Goal: Task Accomplishment & Management: Use online tool/utility

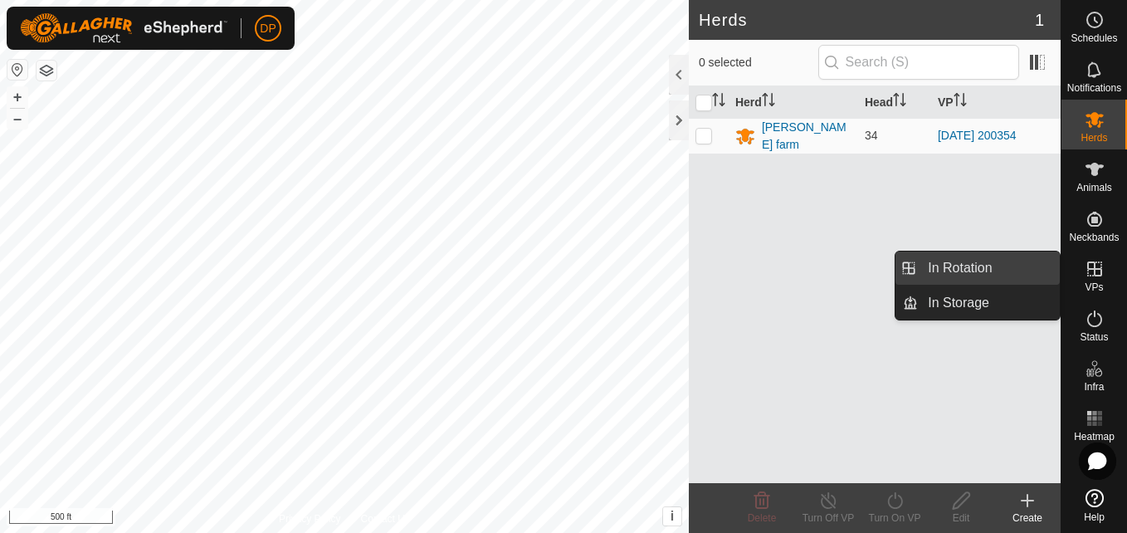
drag, startPoint x: 1059, startPoint y: 269, endPoint x: 1035, endPoint y: 268, distance: 24.1
click at [1035, 268] on link "In Rotation" at bounding box center [989, 267] width 142 height 33
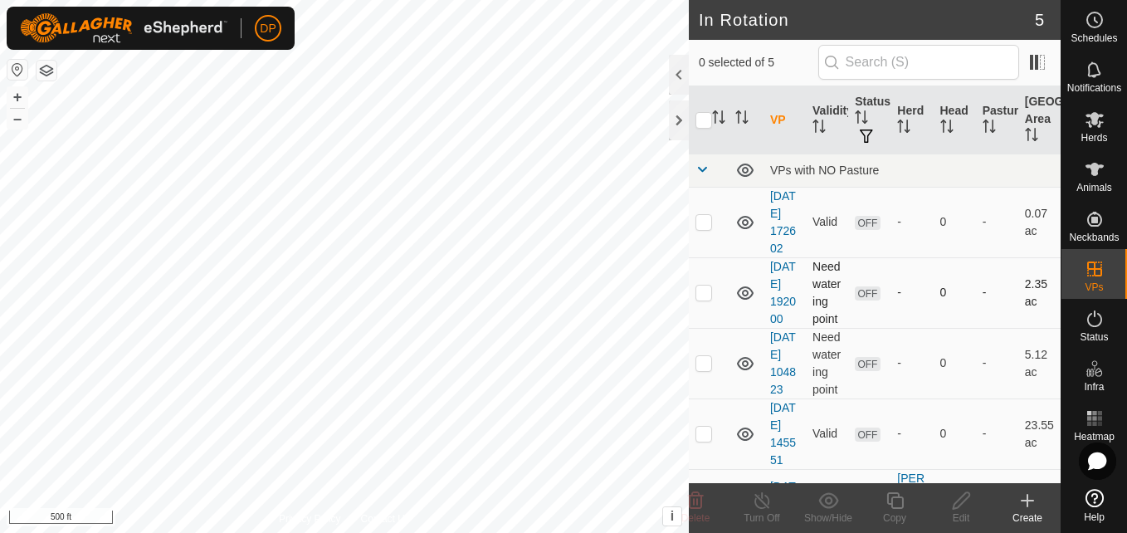
click at [704, 299] on p-checkbox at bounding box center [703, 291] width 17 height 13
checkbox input "true"
click at [957, 500] on icon at bounding box center [960, 500] width 17 height 17
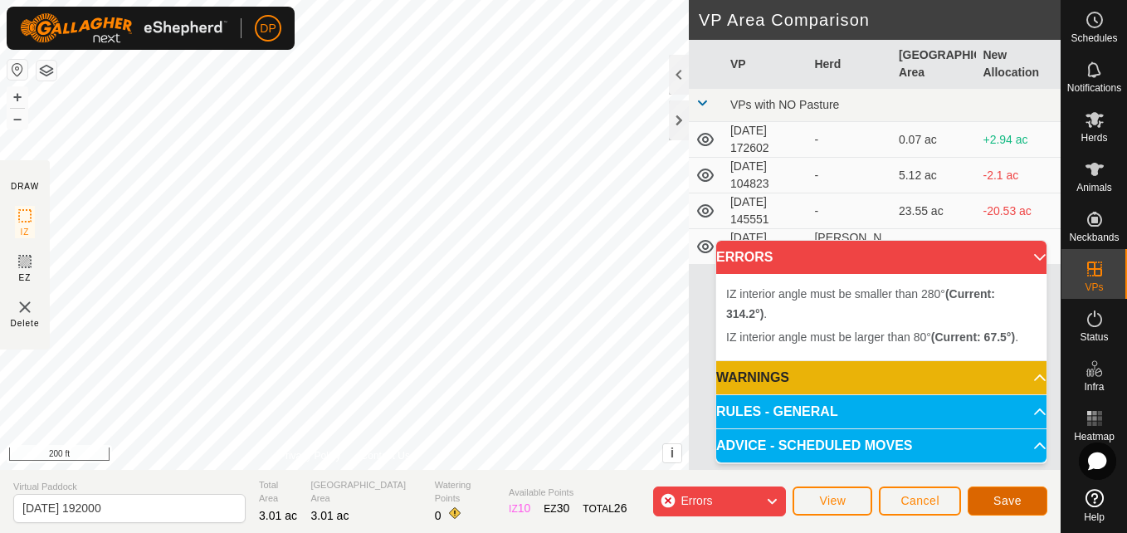
click at [1000, 494] on span "Save" at bounding box center [1007, 500] width 28 height 13
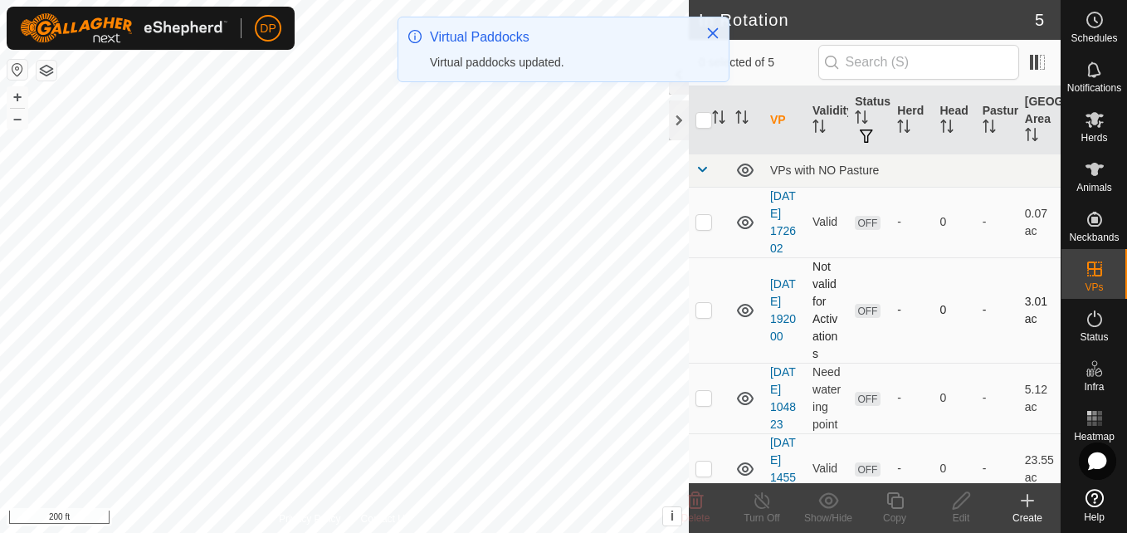
click at [699, 316] on p-checkbox at bounding box center [703, 309] width 17 height 13
checkbox input "true"
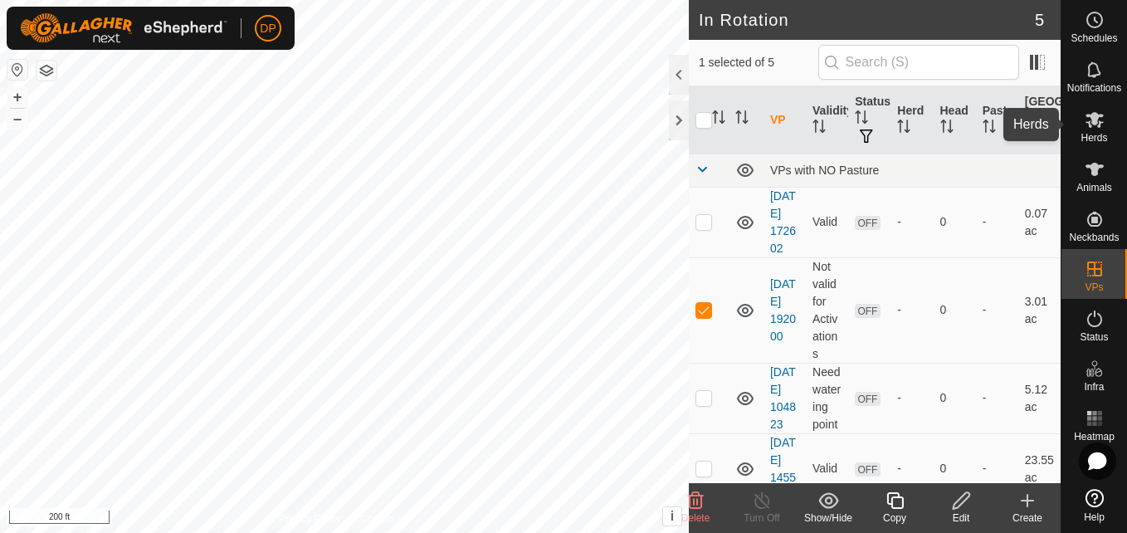
click at [1094, 123] on icon at bounding box center [1094, 120] width 18 height 16
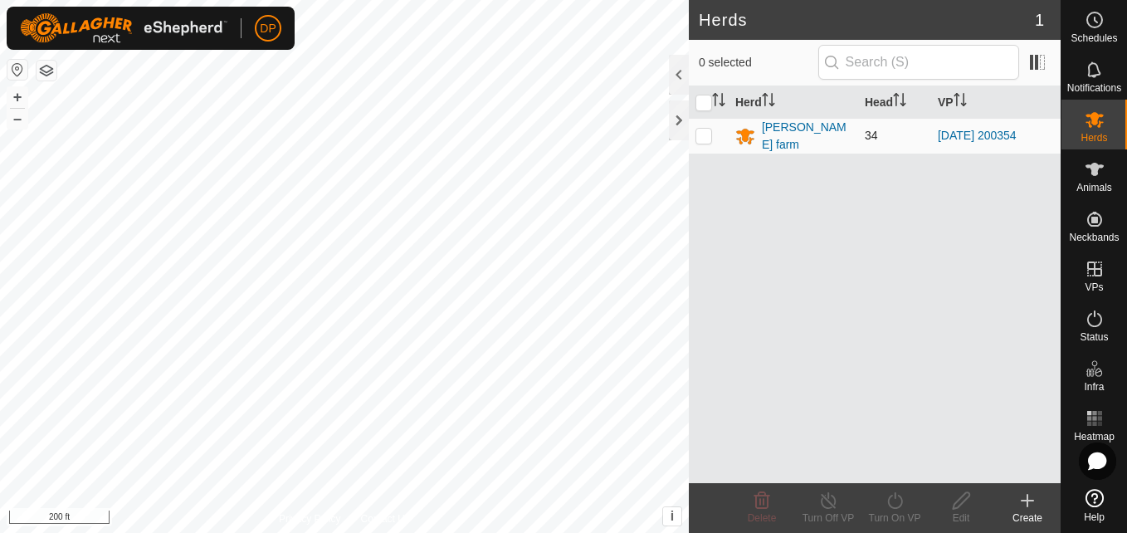
click at [700, 135] on p-checkbox at bounding box center [703, 135] width 17 height 13
checkbox input "true"
click at [898, 498] on icon at bounding box center [894, 500] width 21 height 20
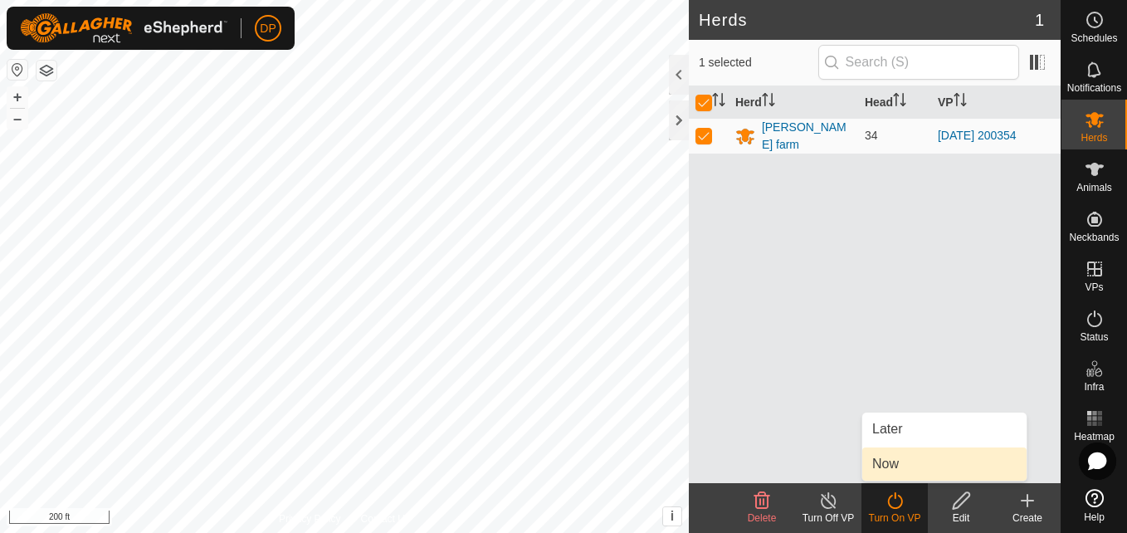
click at [894, 467] on link "Now" at bounding box center [944, 463] width 164 height 33
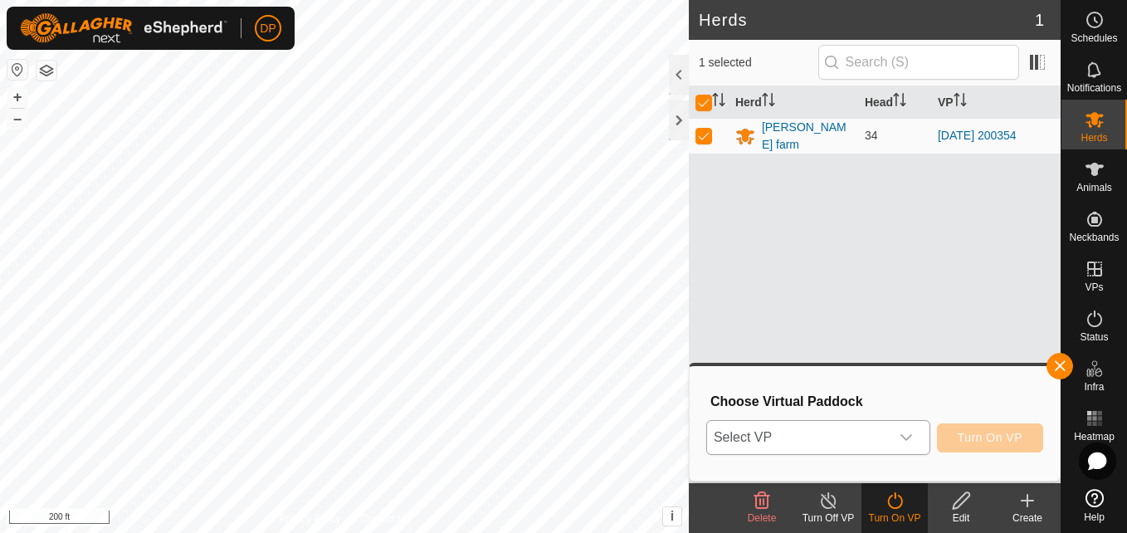
click at [885, 441] on span "Select VP" at bounding box center [798, 437] width 183 height 33
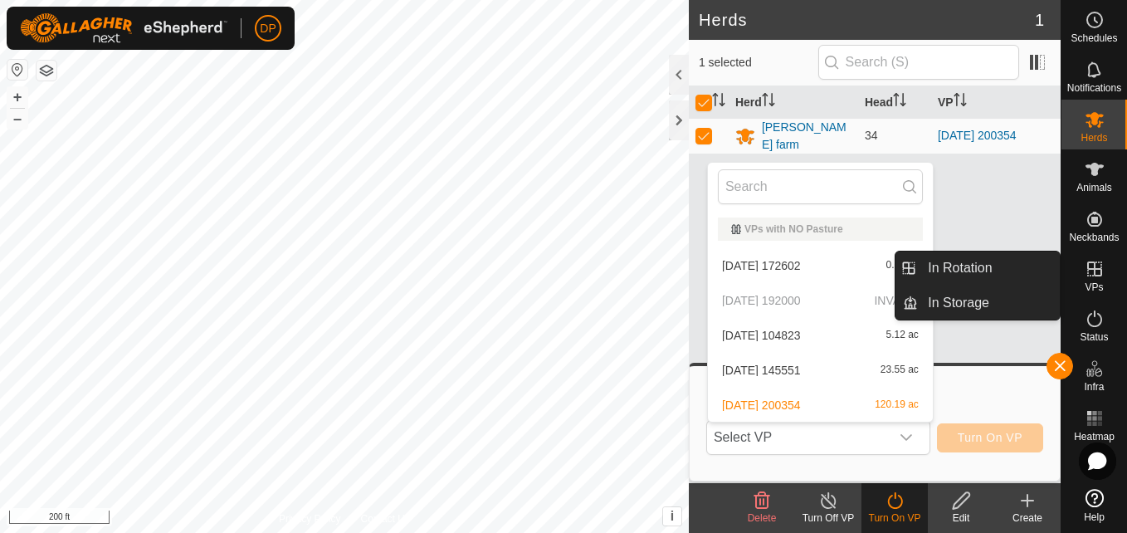
click at [1093, 269] on icon at bounding box center [1094, 268] width 15 height 15
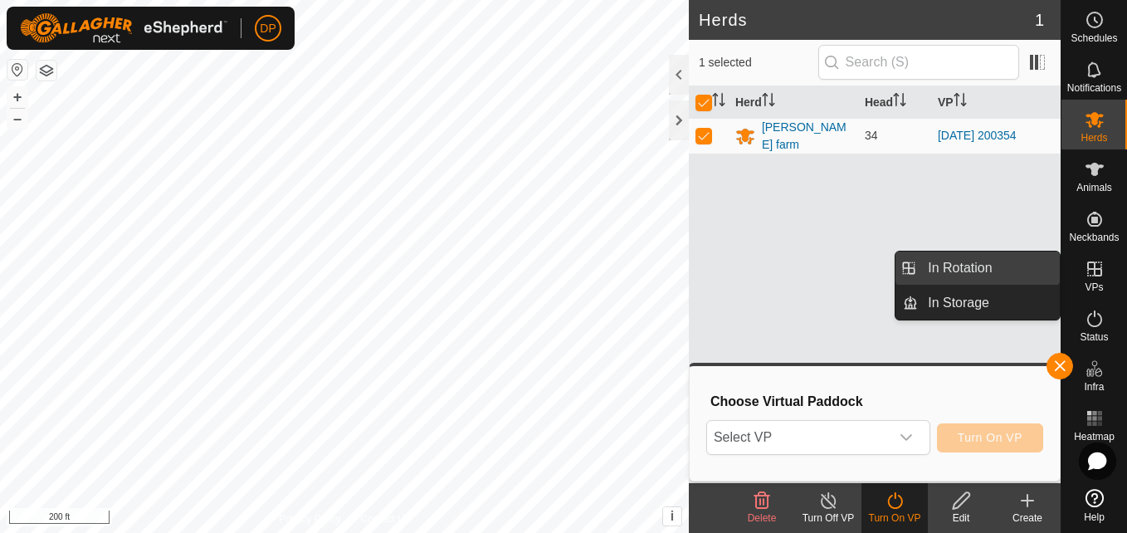
click at [1015, 264] on link "In Rotation" at bounding box center [989, 267] width 142 height 33
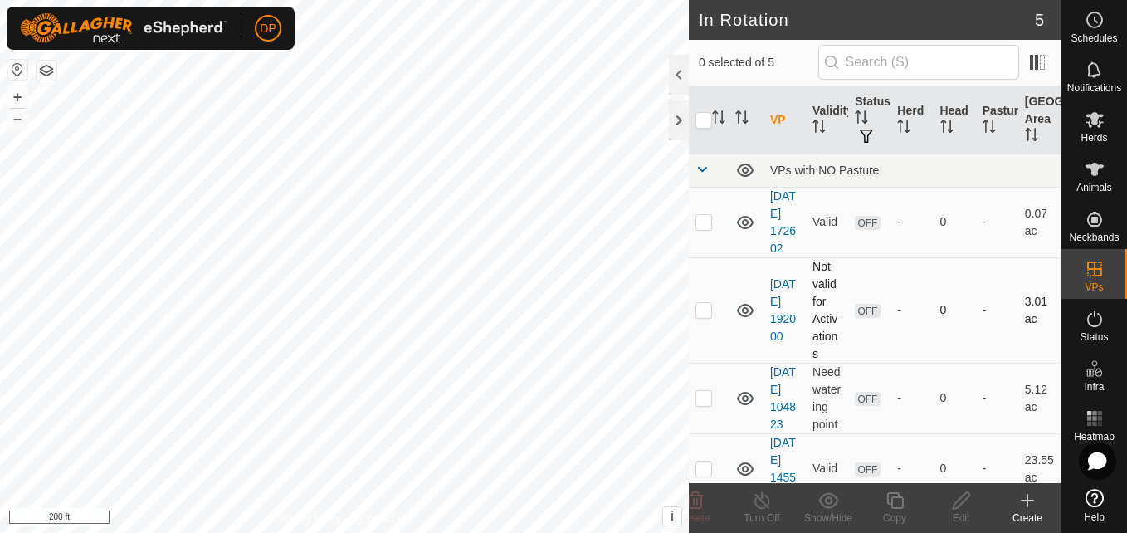
click at [703, 316] on p-checkbox at bounding box center [703, 309] width 17 height 13
checkbox input "true"
click at [957, 502] on icon at bounding box center [960, 500] width 17 height 17
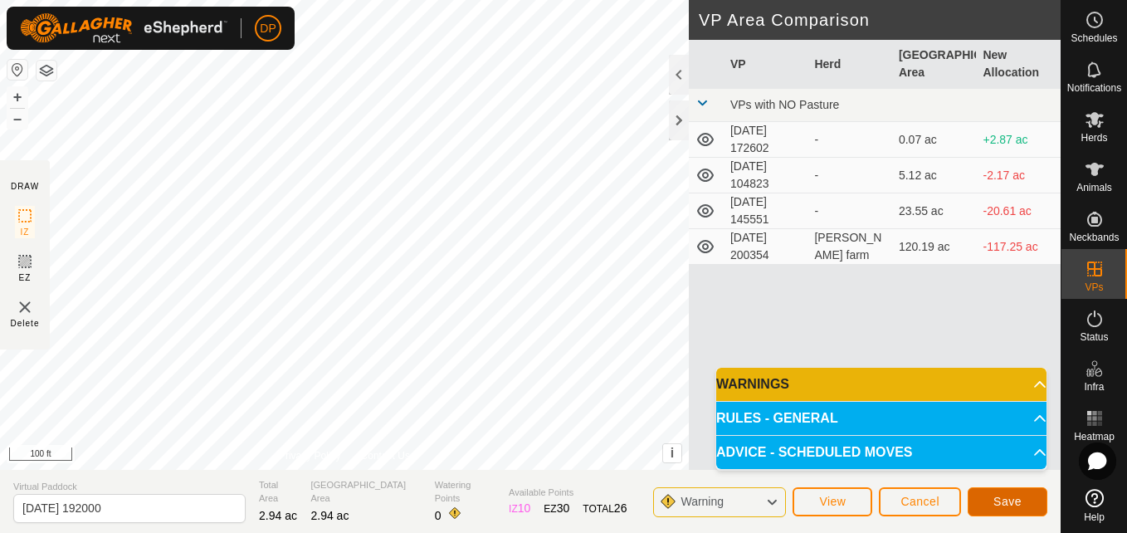
click at [1000, 501] on span "Save" at bounding box center [1007, 500] width 28 height 13
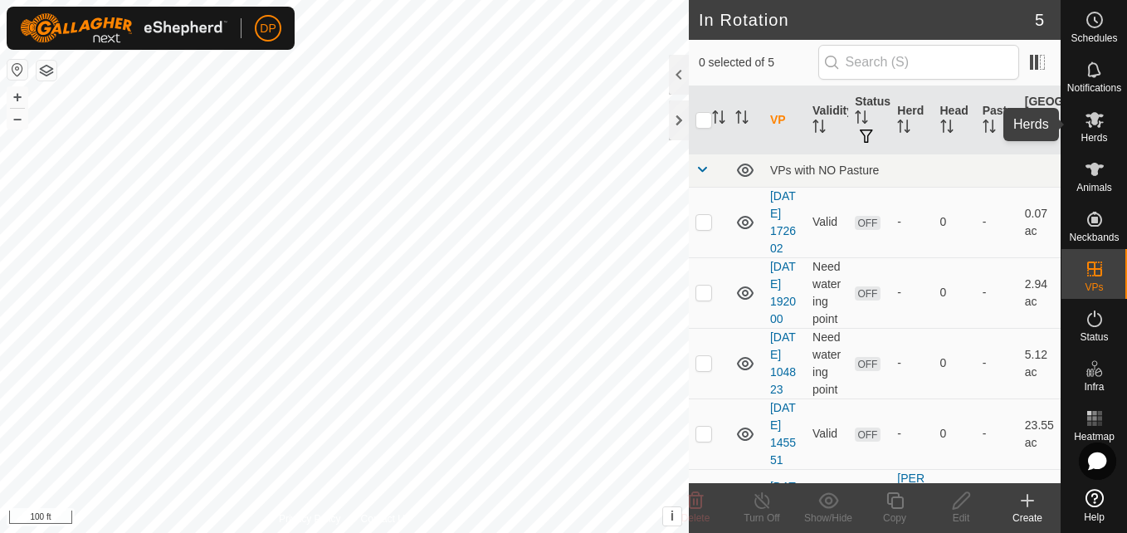
click at [1096, 127] on icon at bounding box center [1094, 120] width 20 height 20
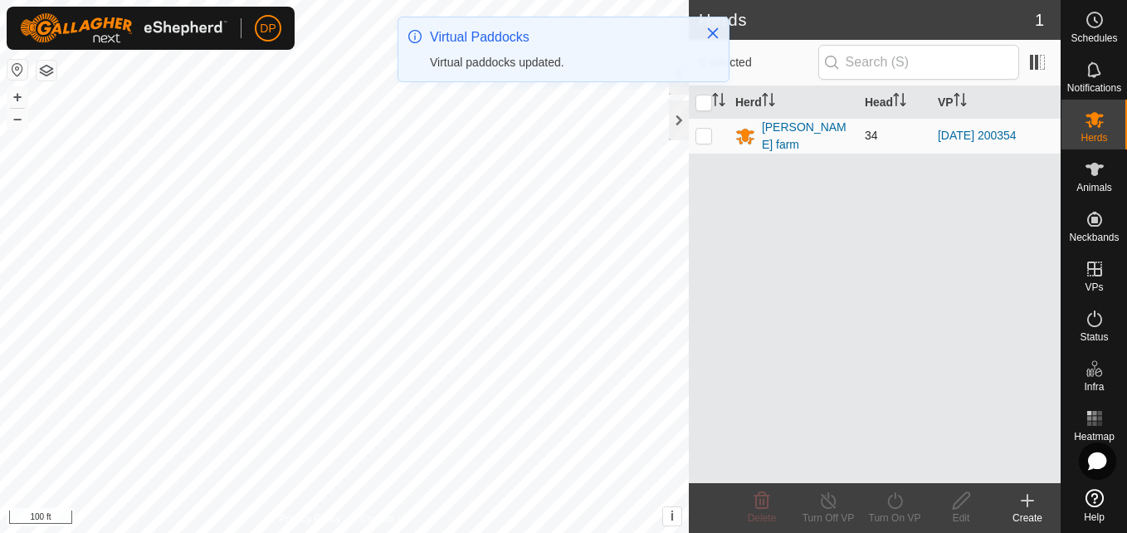
drag, startPoint x: 703, startPoint y: 132, endPoint x: 697, endPoint y: 139, distance: 9.5
click at [703, 132] on p-checkbox at bounding box center [703, 135] width 17 height 13
checkbox input "true"
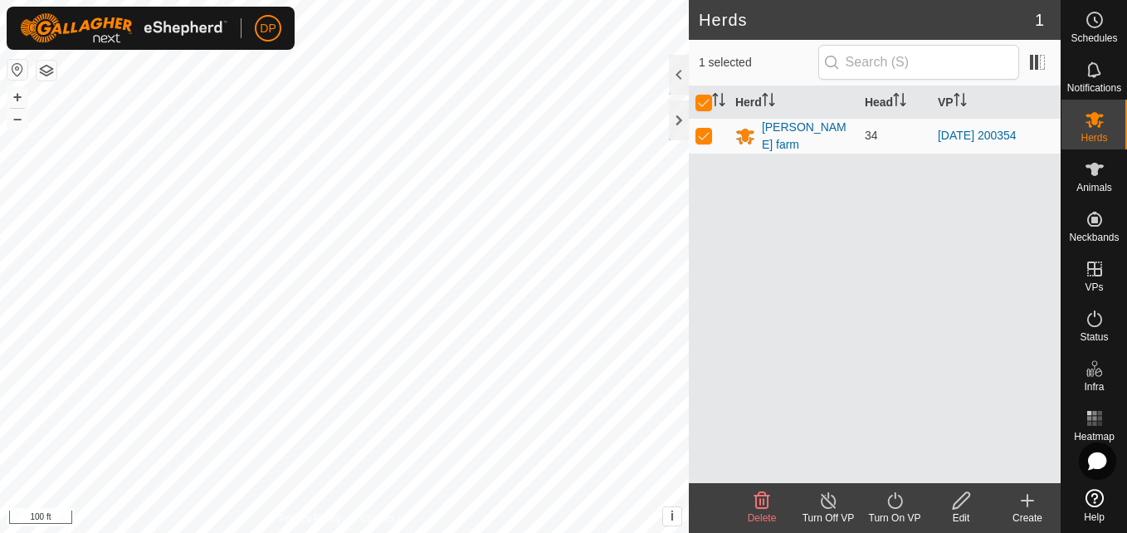
click at [890, 501] on icon at bounding box center [894, 500] width 21 height 20
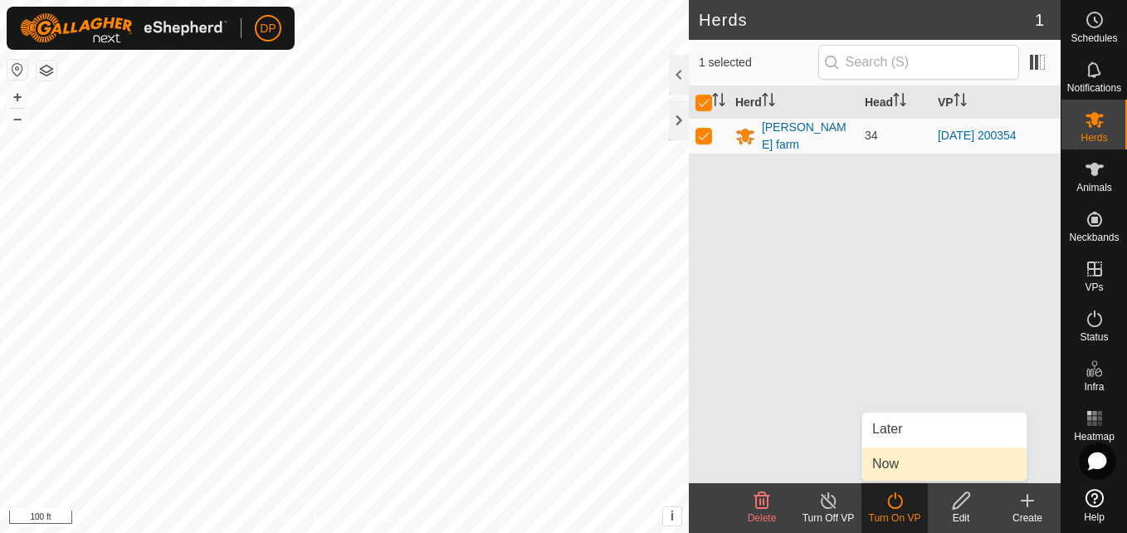
click at [891, 466] on link "Now" at bounding box center [944, 463] width 164 height 33
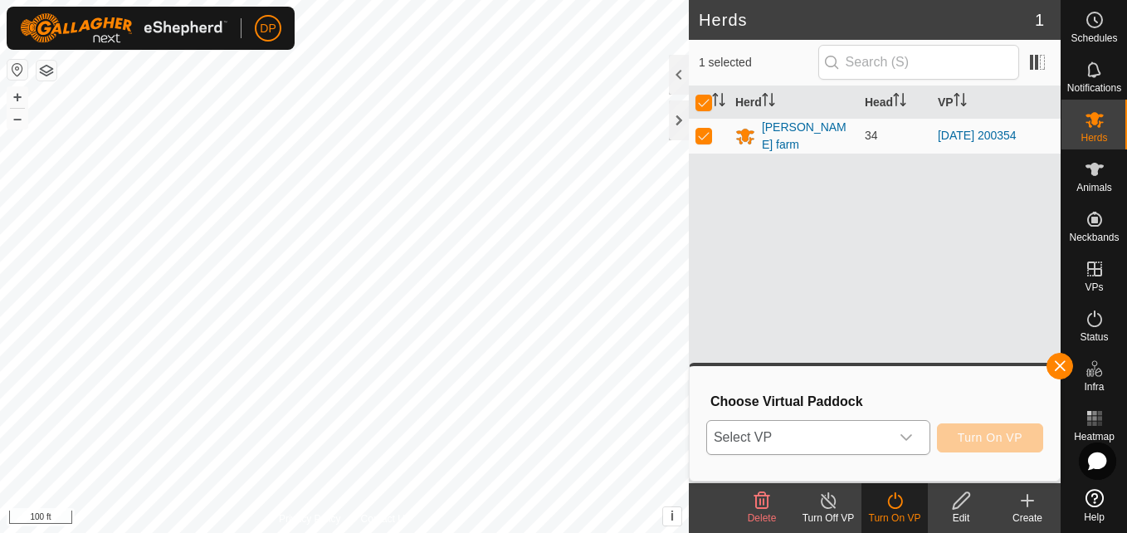
click at [907, 435] on icon "dropdown trigger" at bounding box center [905, 437] width 13 height 13
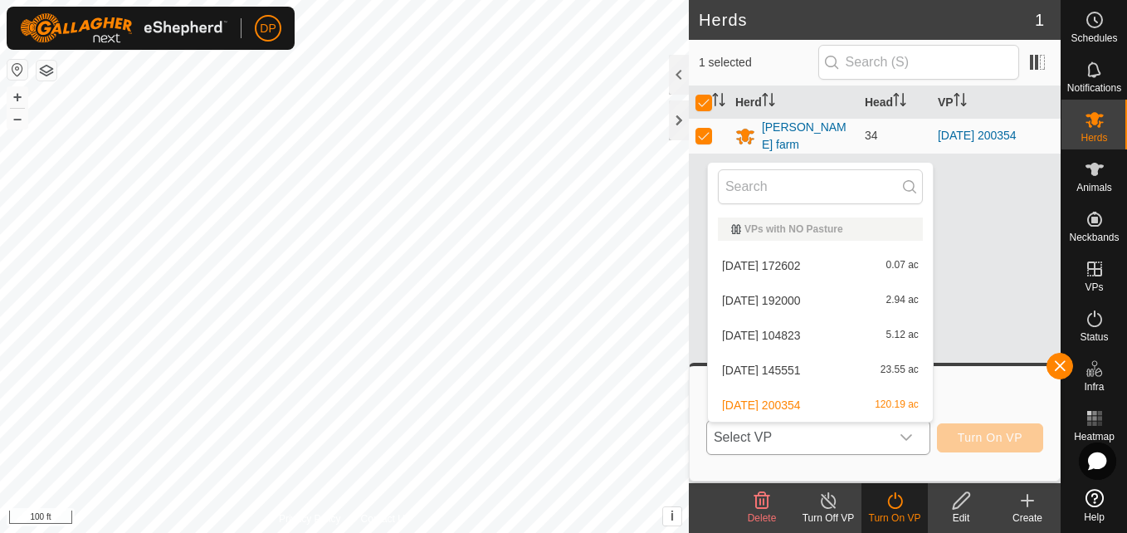
click at [821, 305] on li "[DATE] 192000 2.94 ac" at bounding box center [820, 300] width 225 height 33
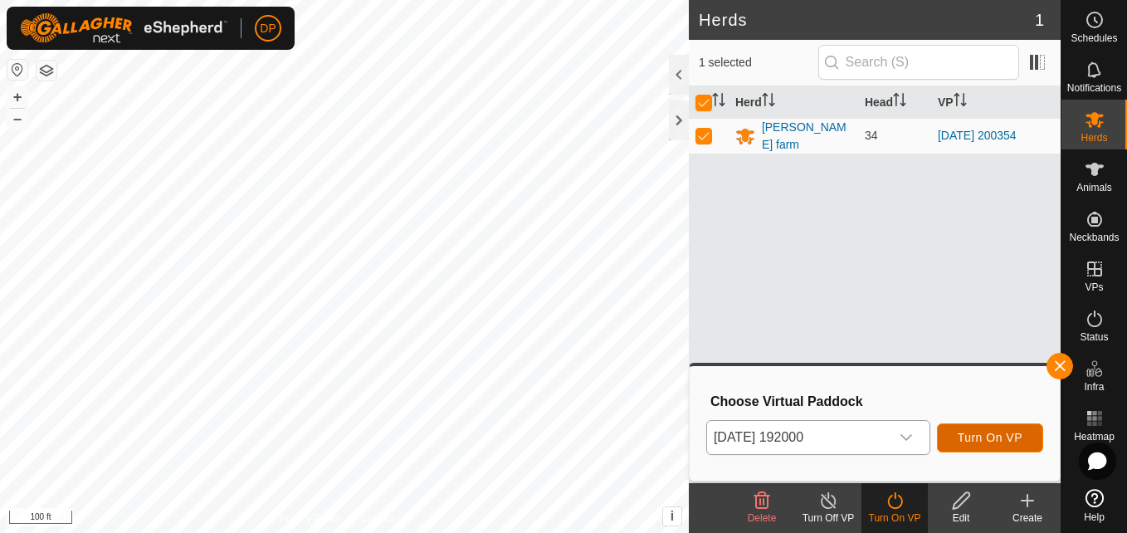
click at [975, 431] on span "Turn On VP" at bounding box center [989, 437] width 65 height 13
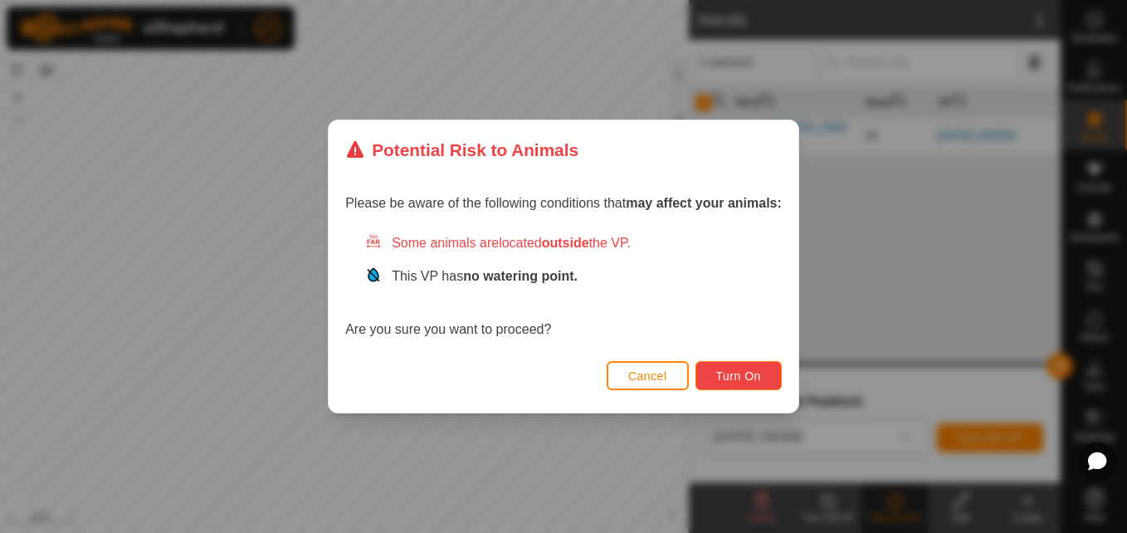
click at [771, 382] on button "Turn On" at bounding box center [738, 375] width 86 height 29
